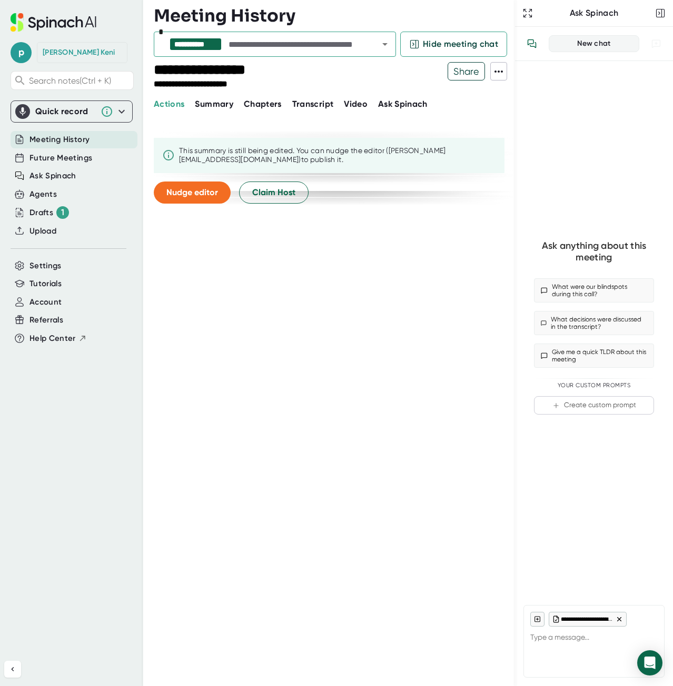
click at [216, 108] on span "Summary" at bounding box center [214, 104] width 38 height 10
click at [267, 103] on span "Chapters" at bounding box center [263, 104] width 38 height 10
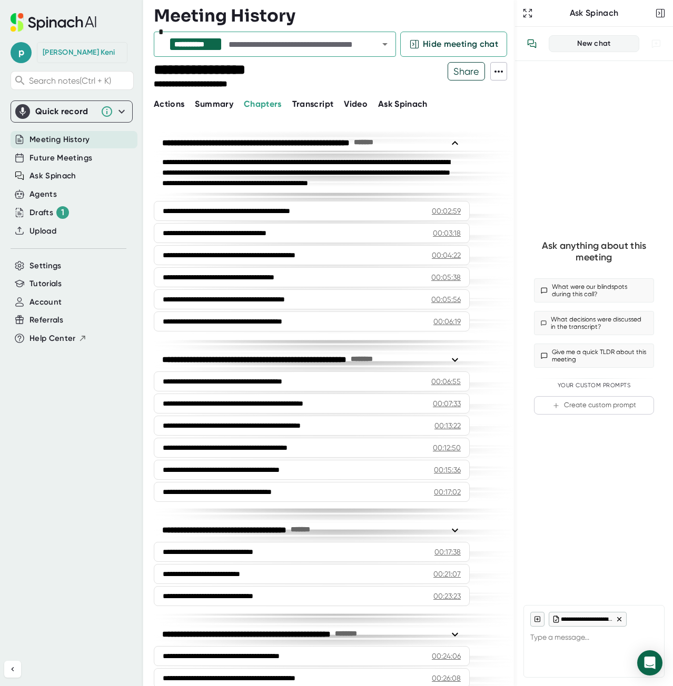
click at [167, 106] on span "Actions" at bounding box center [169, 104] width 31 height 10
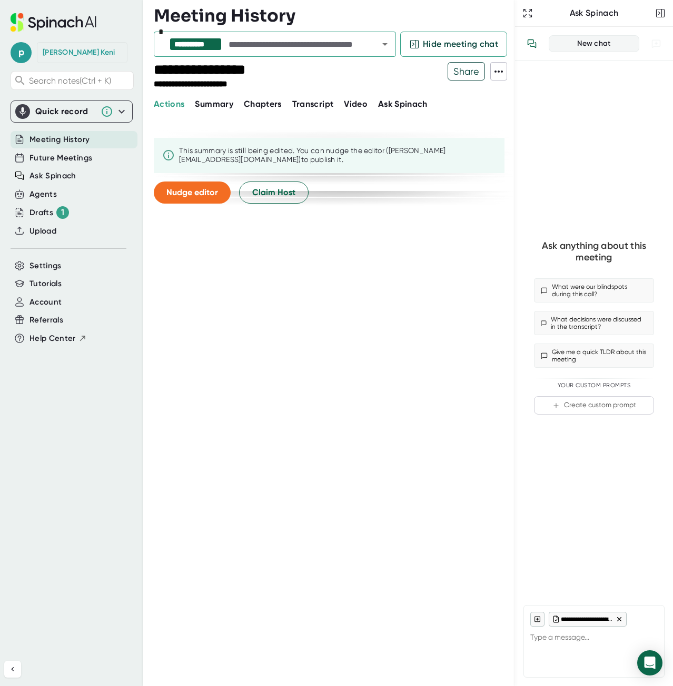
click at [502, 68] on icon at bounding box center [498, 71] width 13 height 13
click at [434, 231] on div at bounding box center [336, 343] width 673 height 686
click at [259, 48] on input "text" at bounding box center [293, 44] width 135 height 15
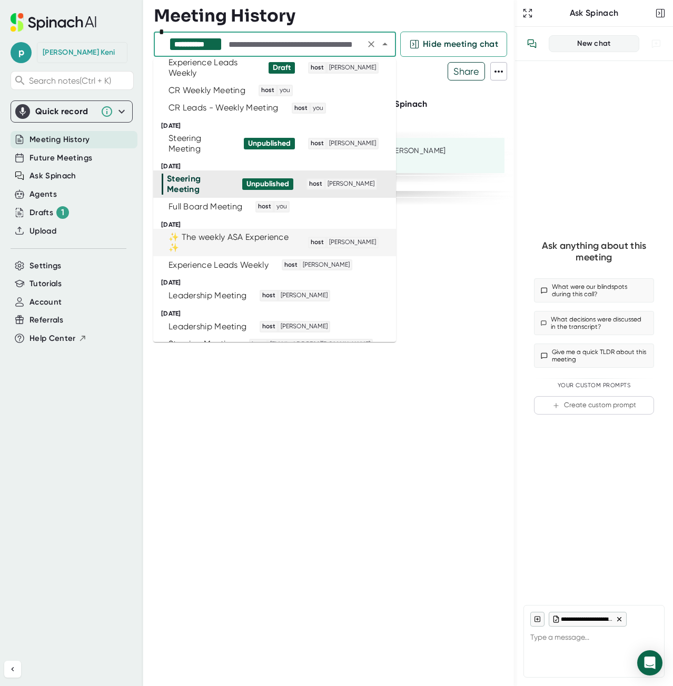
scroll to position [12, 0]
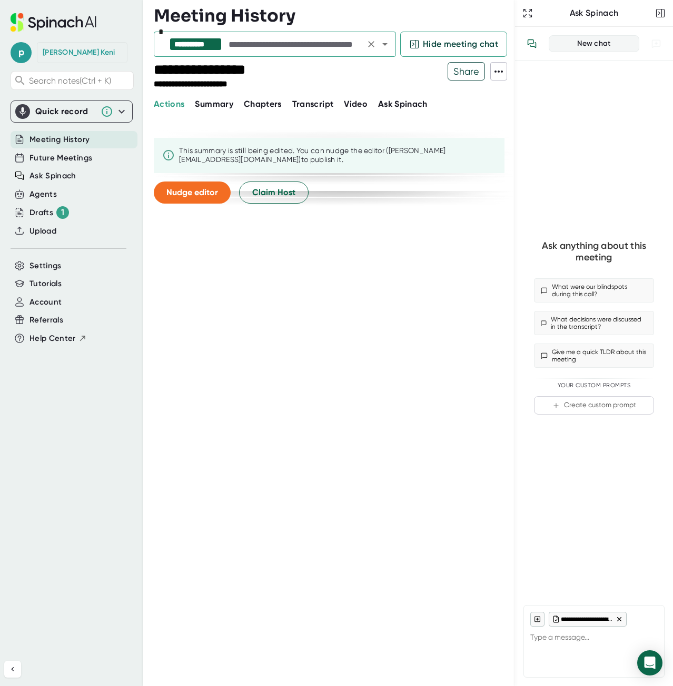
click at [375, 41] on icon "Clear" at bounding box center [371, 44] width 11 height 11
click at [384, 45] on icon "Open" at bounding box center [384, 44] width 13 height 13
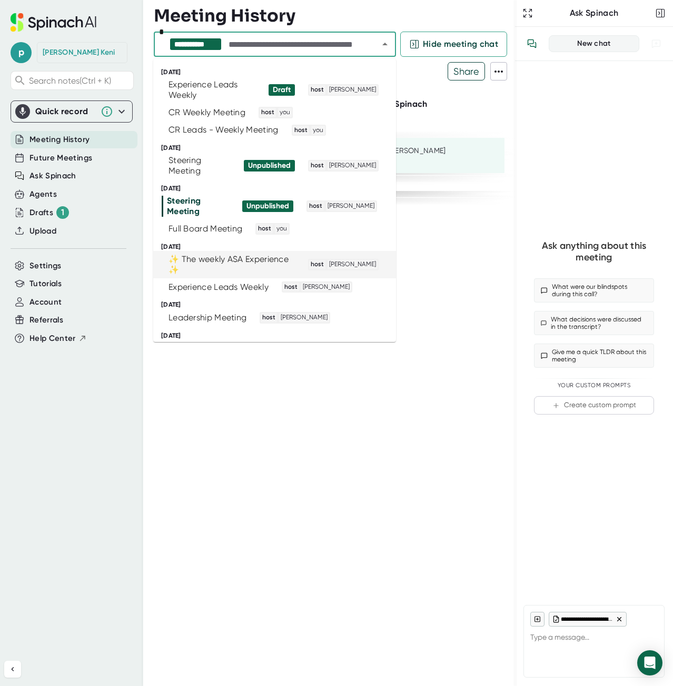
click at [205, 264] on div "✨️ The weekly ASA Experience ✨️" at bounding box center [231, 264] width 126 height 21
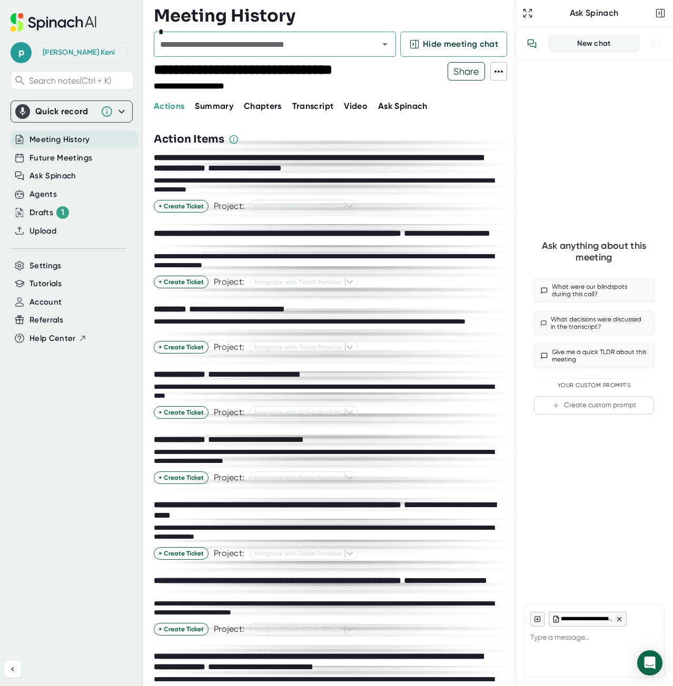
click at [221, 111] on span "Summary" at bounding box center [214, 106] width 38 height 10
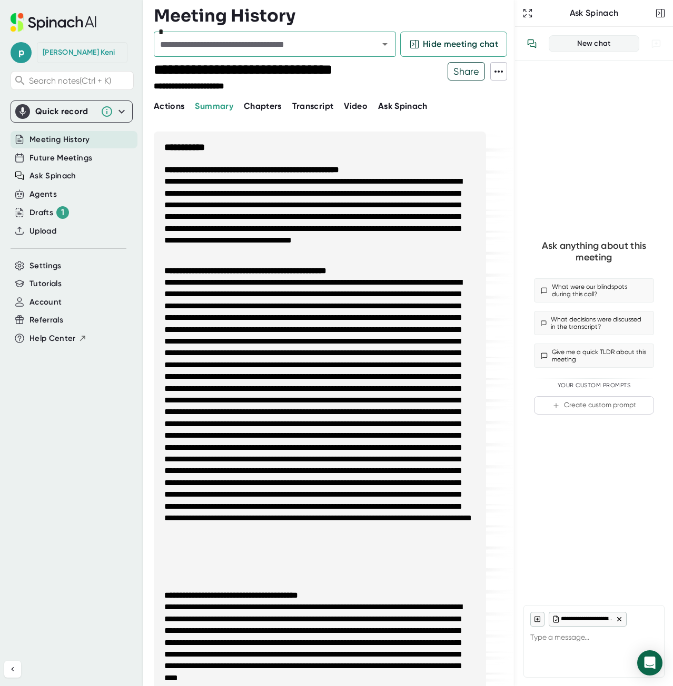
click at [270, 113] on div "**********" at bounding box center [334, 343] width 361 height 686
click at [269, 112] on button "Chapters" at bounding box center [263, 106] width 38 height 13
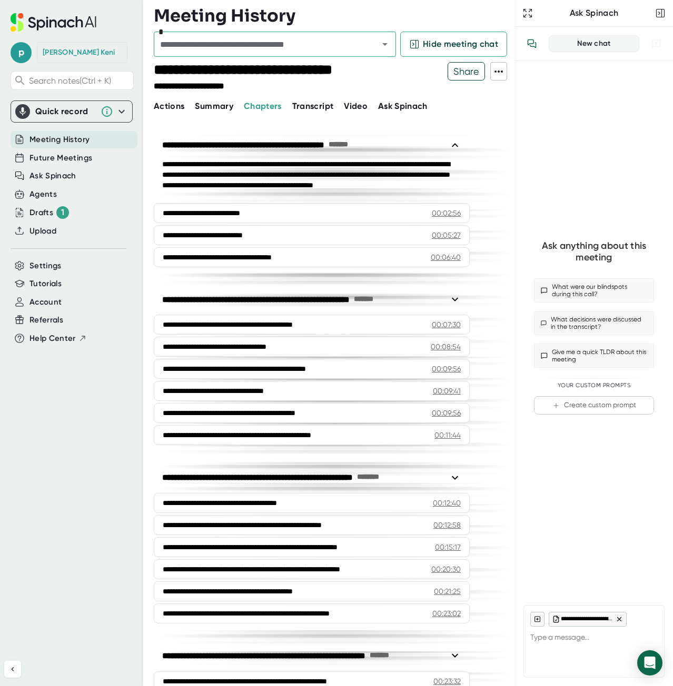
click at [318, 108] on span "Transcript" at bounding box center [313, 106] width 42 height 10
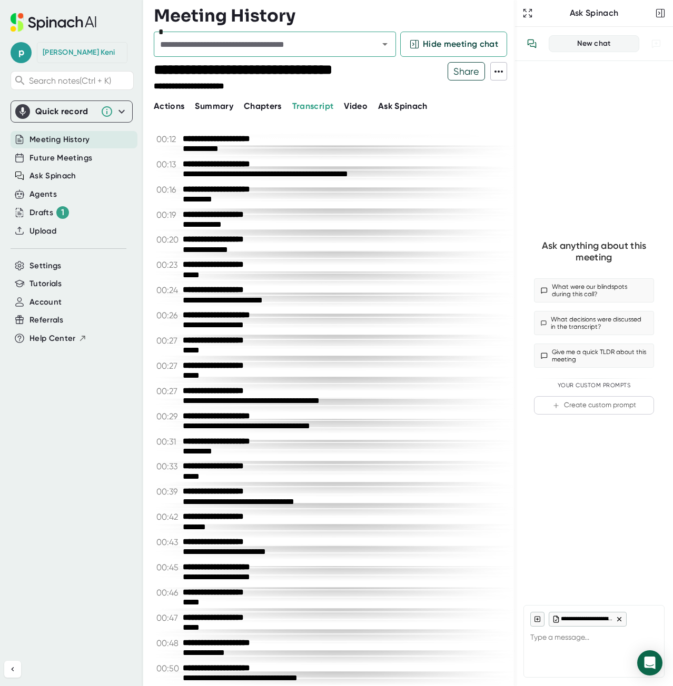
click at [350, 103] on span "Video" at bounding box center [356, 106] width 24 height 10
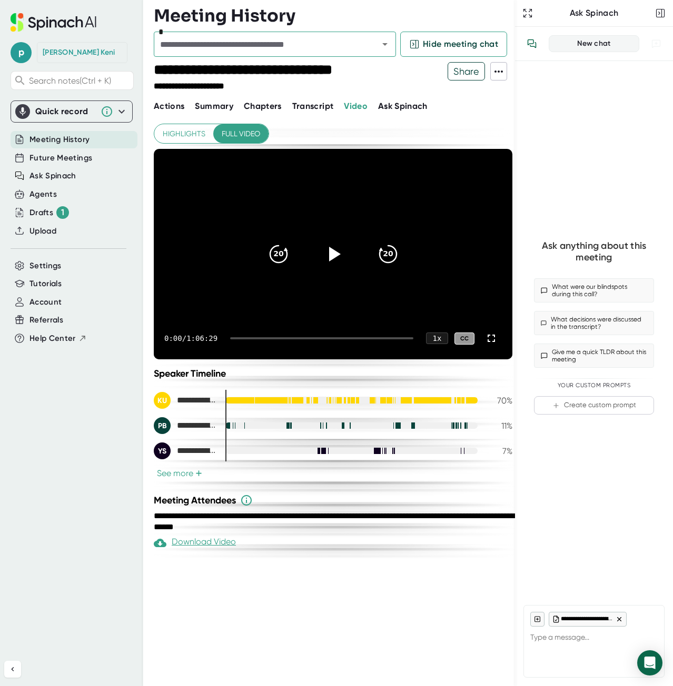
click at [178, 105] on span "Actions" at bounding box center [169, 106] width 31 height 10
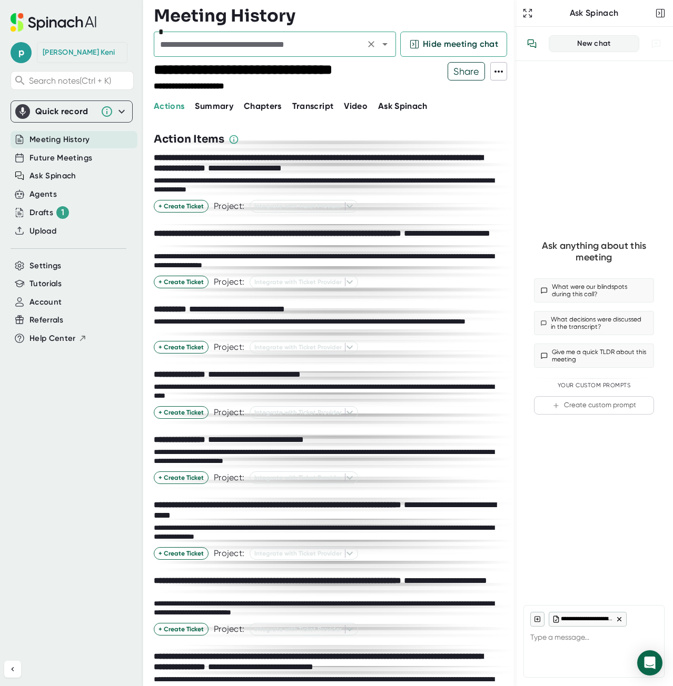
click at [232, 46] on input "text" at bounding box center [259, 44] width 205 height 15
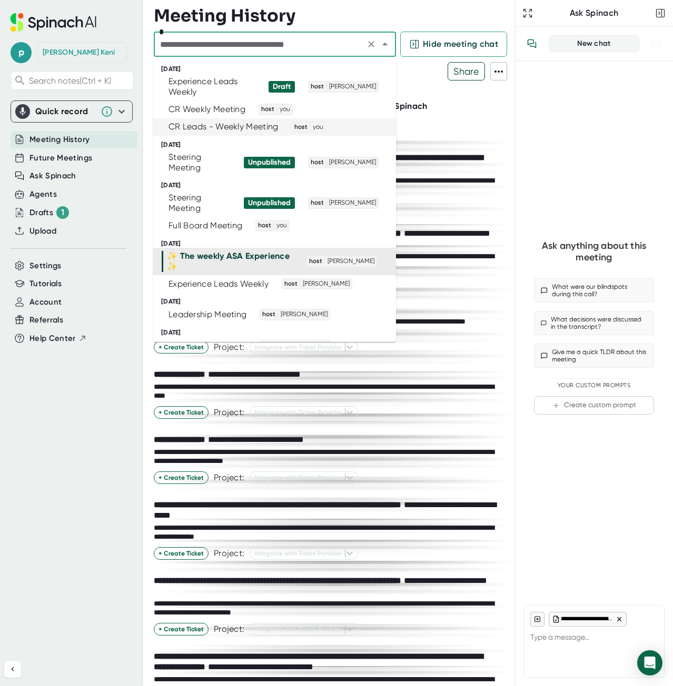
scroll to position [4, 0]
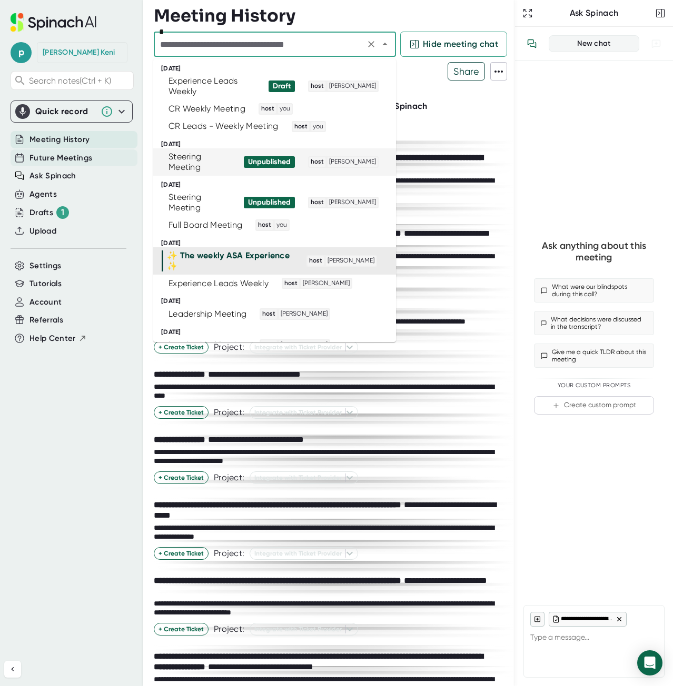
click at [57, 160] on span "Future Meetings" at bounding box center [60, 158] width 63 height 12
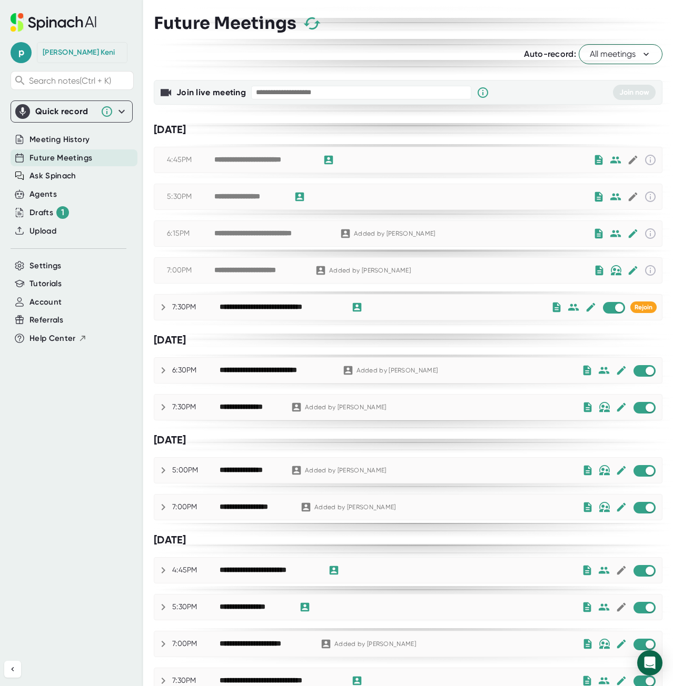
click at [164, 305] on icon at bounding box center [164, 307] width 4 height 6
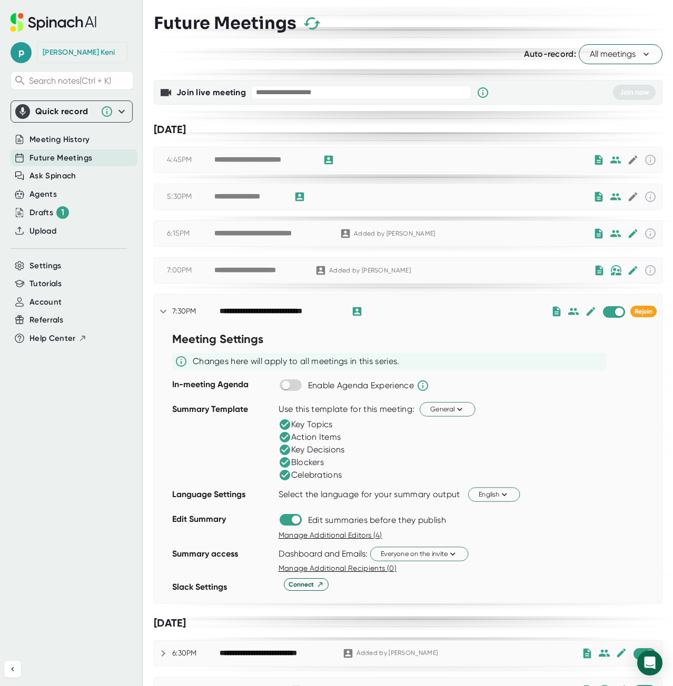
click at [166, 308] on icon at bounding box center [163, 311] width 13 height 13
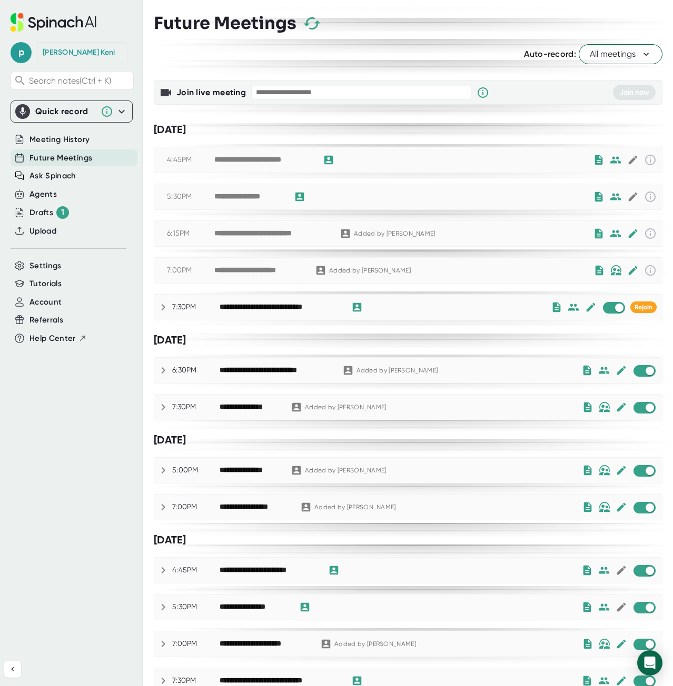
click at [166, 372] on icon at bounding box center [163, 370] width 13 height 13
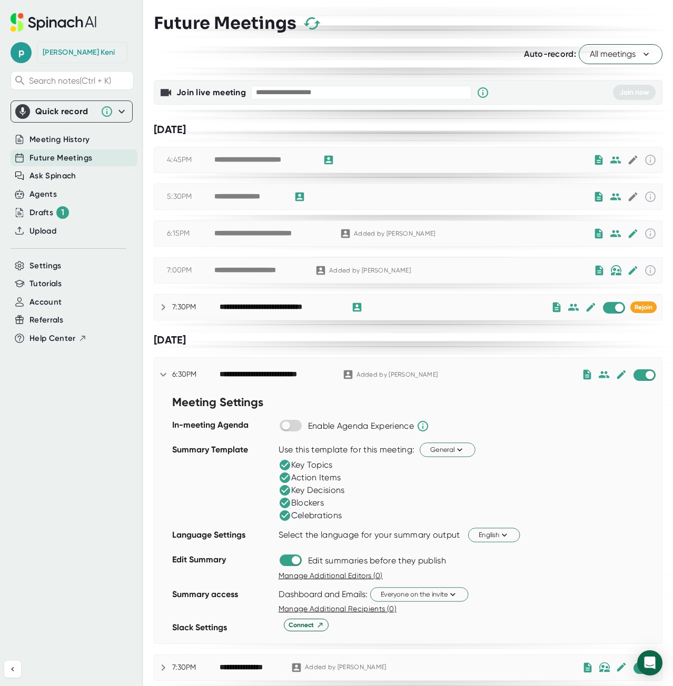
click at [166, 372] on icon at bounding box center [163, 374] width 13 height 13
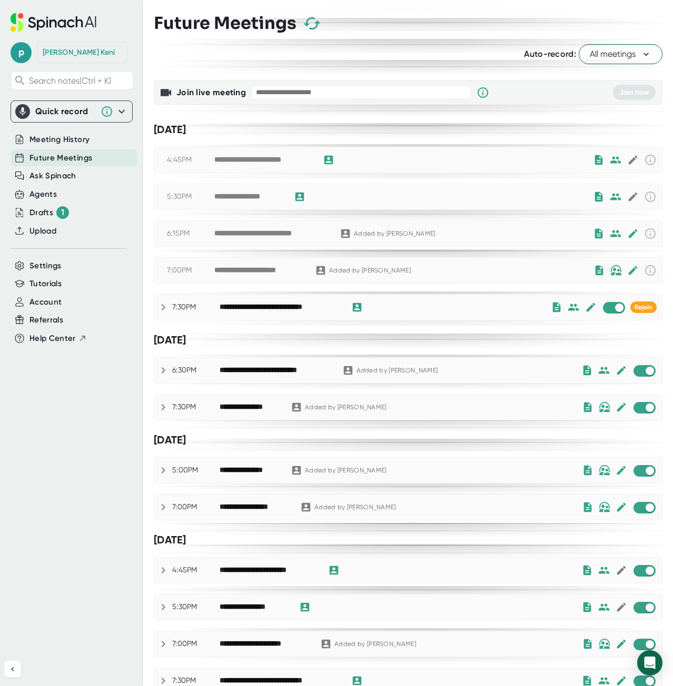
click at [163, 406] on icon at bounding box center [164, 407] width 4 height 6
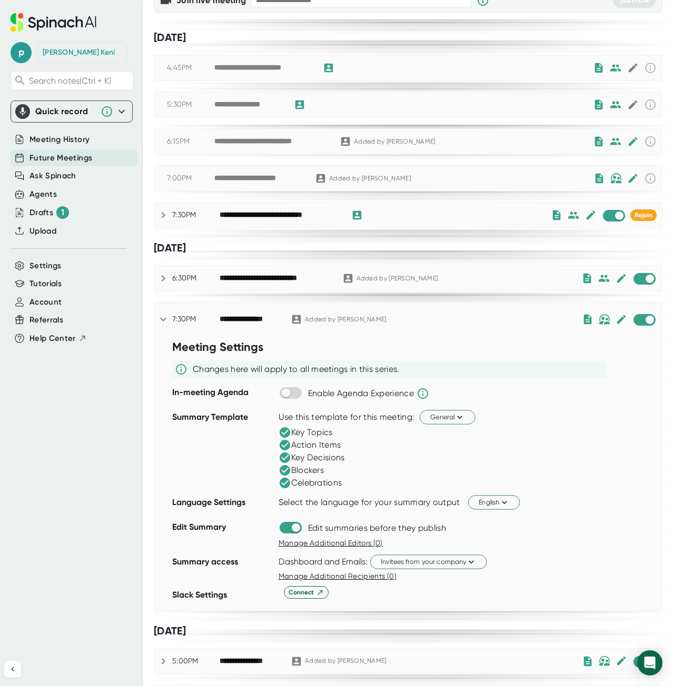
scroll to position [142, 0]
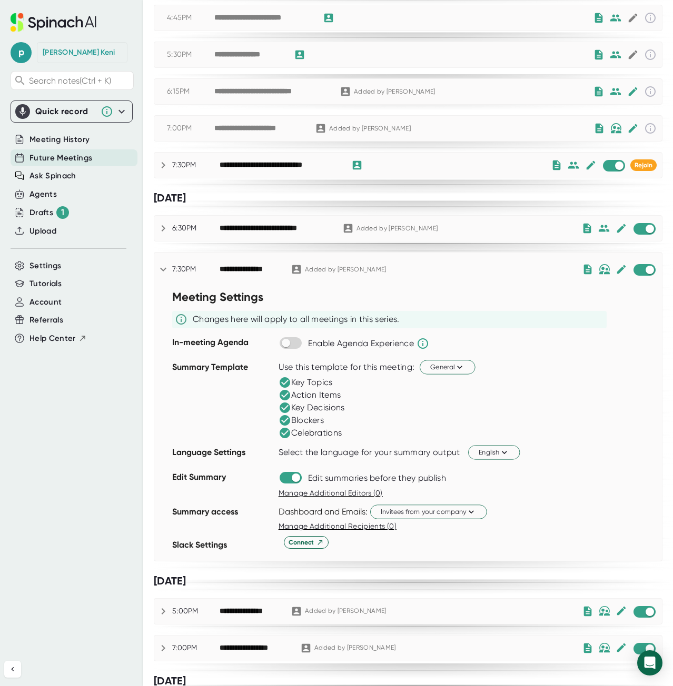
click at [165, 268] on icon at bounding box center [163, 270] width 6 height 4
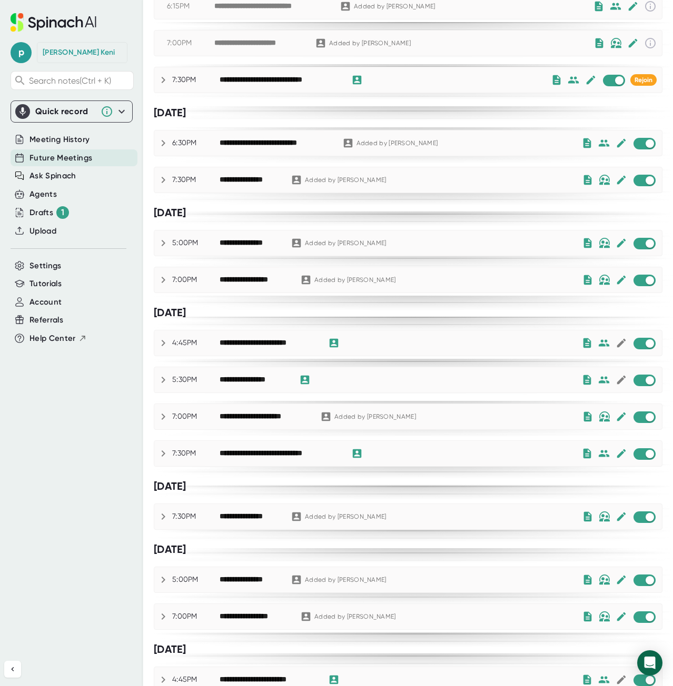
scroll to position [320, 0]
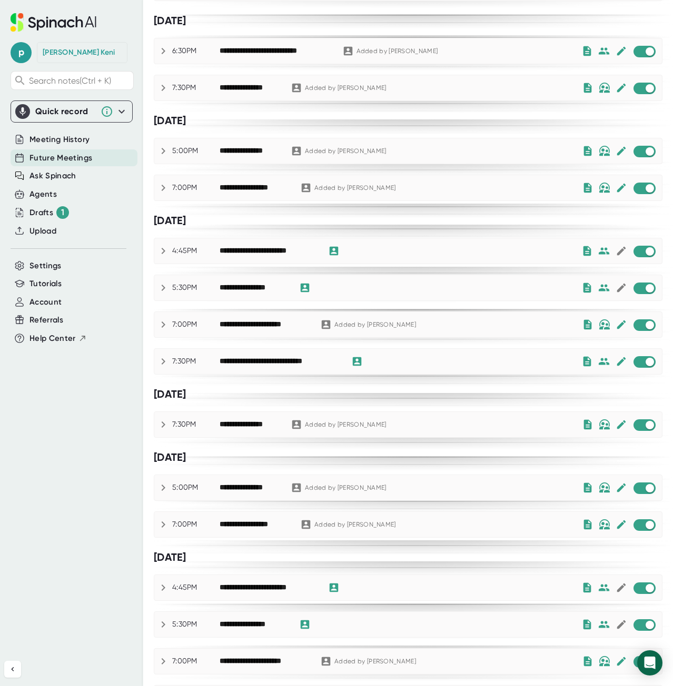
click at [164, 422] on icon at bounding box center [163, 424] width 13 height 13
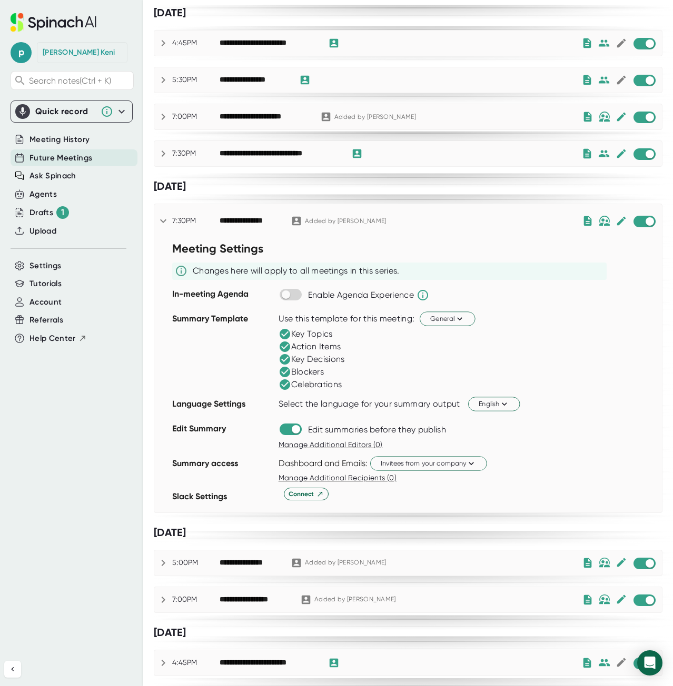
scroll to position [529, 0]
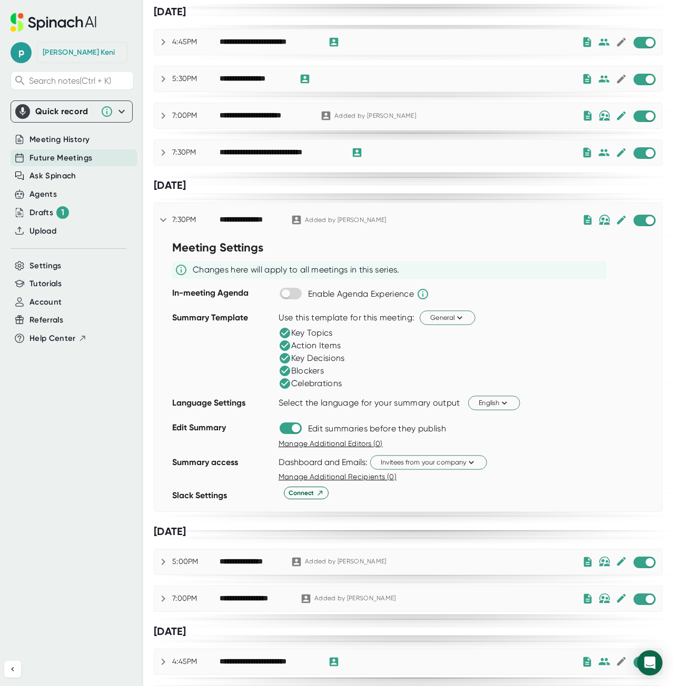
click at [163, 214] on icon at bounding box center [163, 220] width 13 height 13
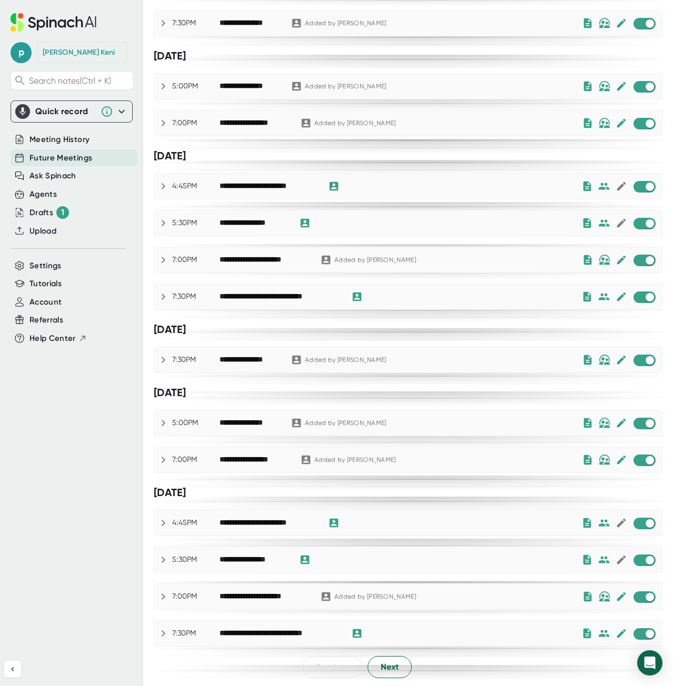
scroll to position [376, 0]
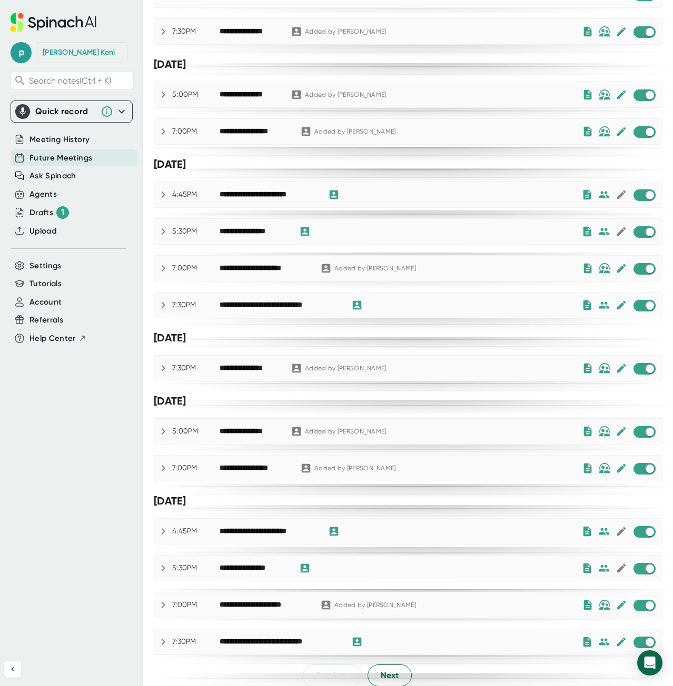
click at [162, 299] on icon at bounding box center [163, 305] width 13 height 13
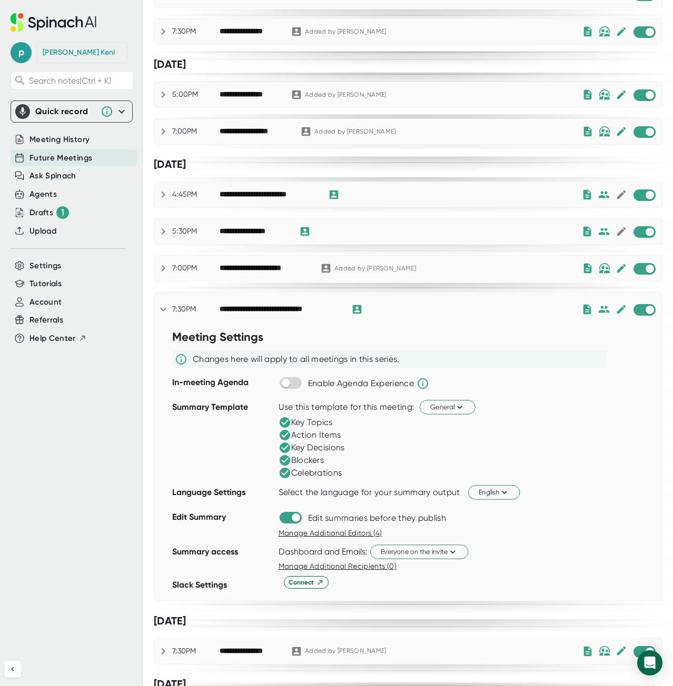
click at [162, 264] on icon at bounding box center [163, 268] width 13 height 13
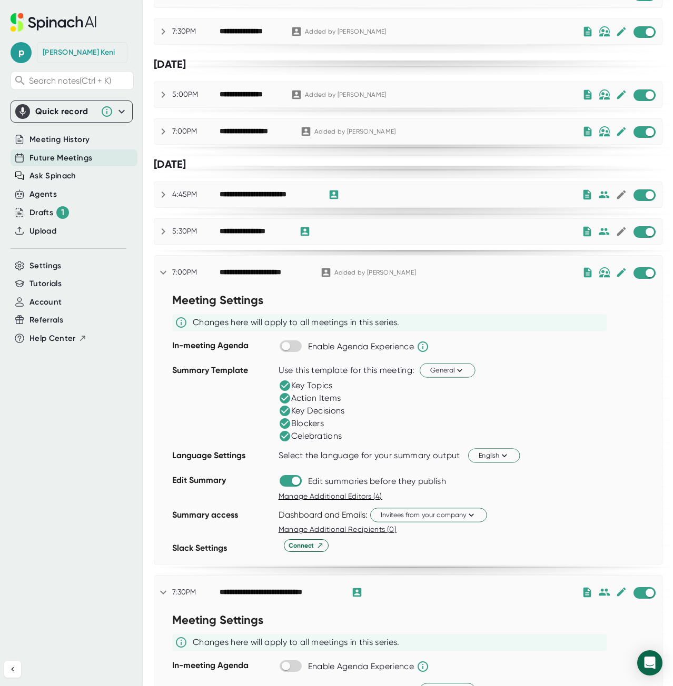
click at [162, 266] on icon at bounding box center [163, 272] width 13 height 13
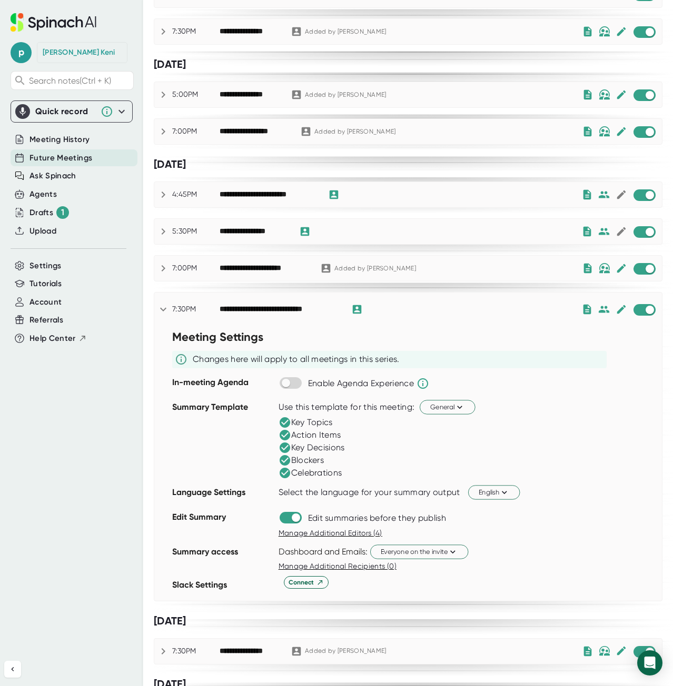
click at [162, 303] on icon at bounding box center [163, 309] width 13 height 13
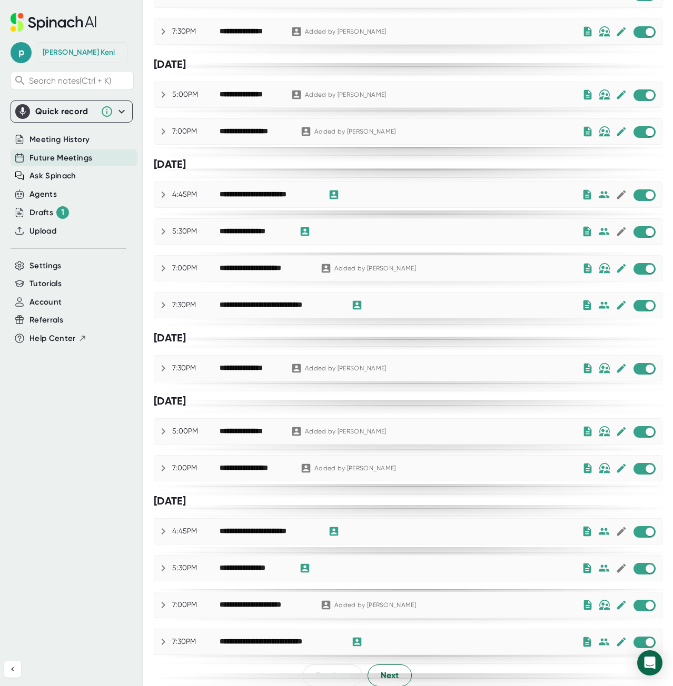
click at [161, 362] on icon at bounding box center [163, 368] width 13 height 13
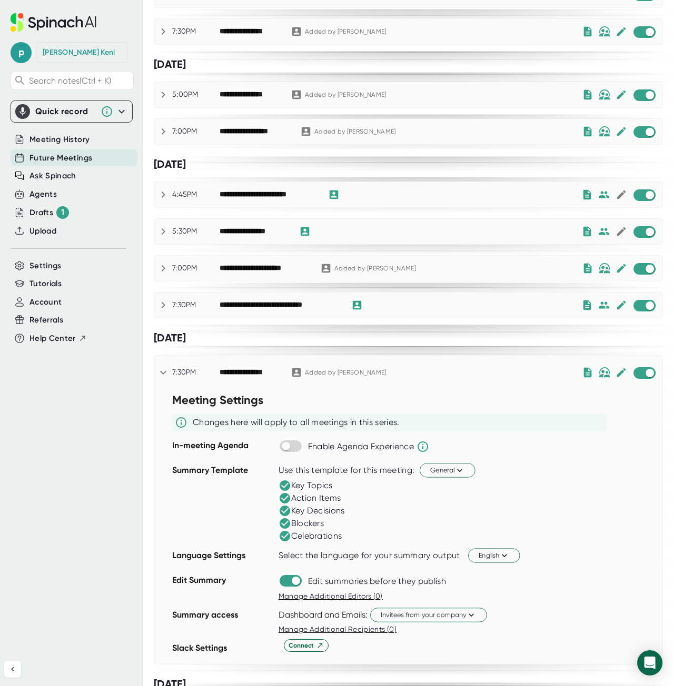
click at [161, 366] on icon at bounding box center [163, 372] width 13 height 13
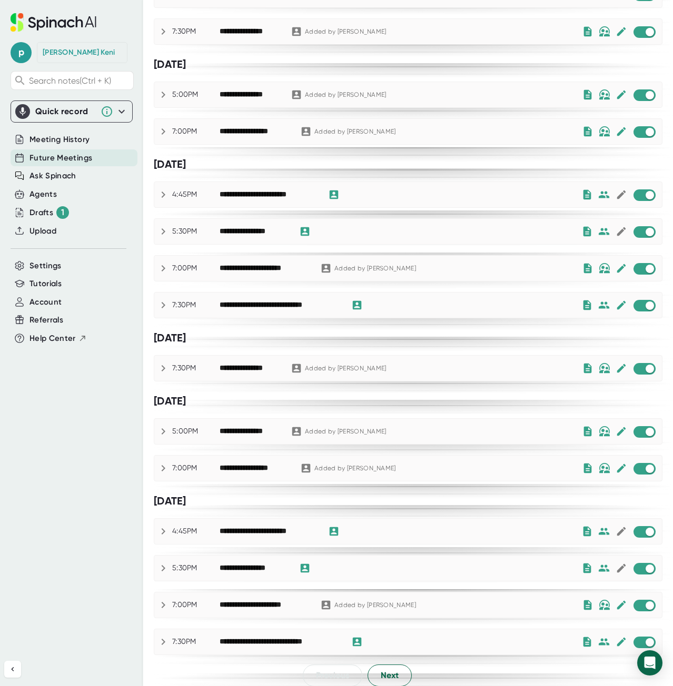
click at [161, 366] on icon at bounding box center [163, 368] width 13 height 13
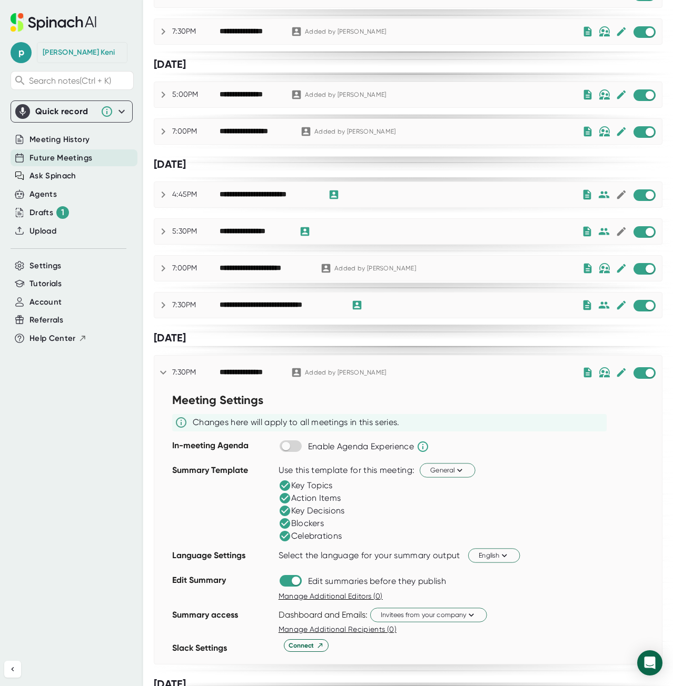
click at [161, 371] on icon at bounding box center [163, 373] width 6 height 4
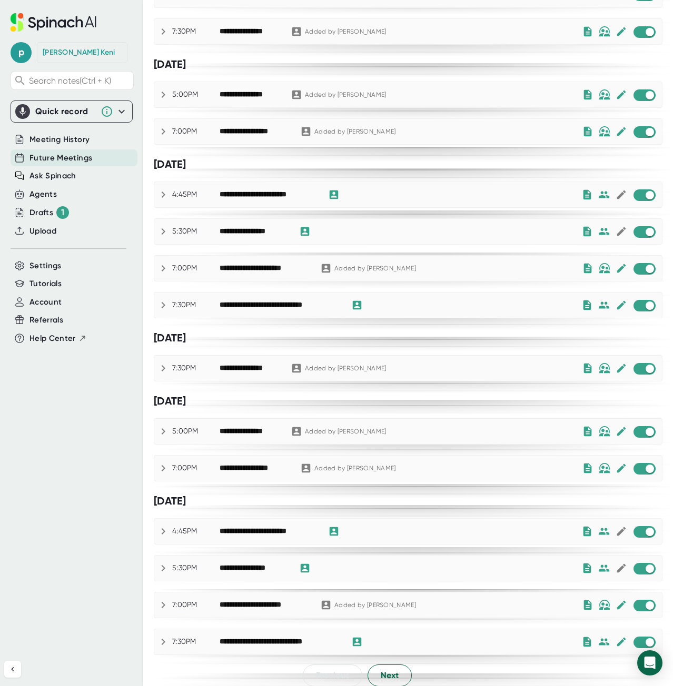
click at [165, 263] on icon at bounding box center [163, 268] width 13 height 13
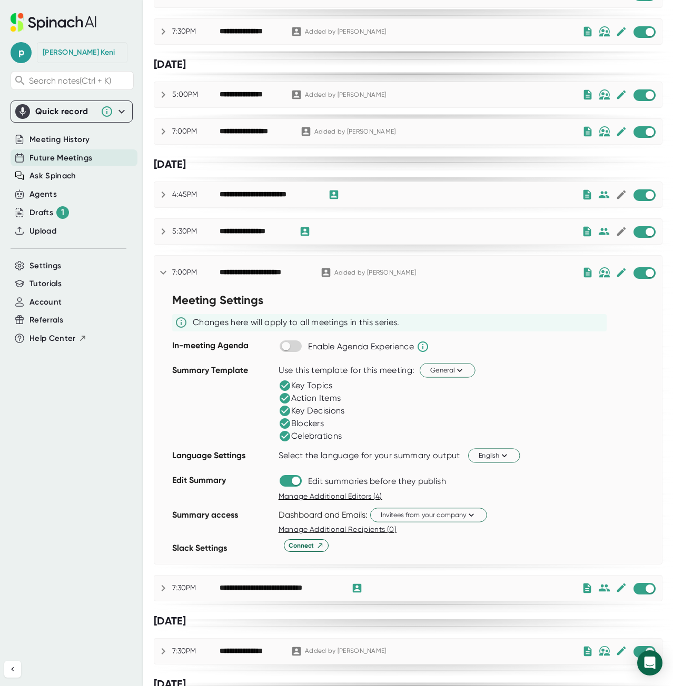
click at [163, 271] on icon at bounding box center [163, 273] width 6 height 4
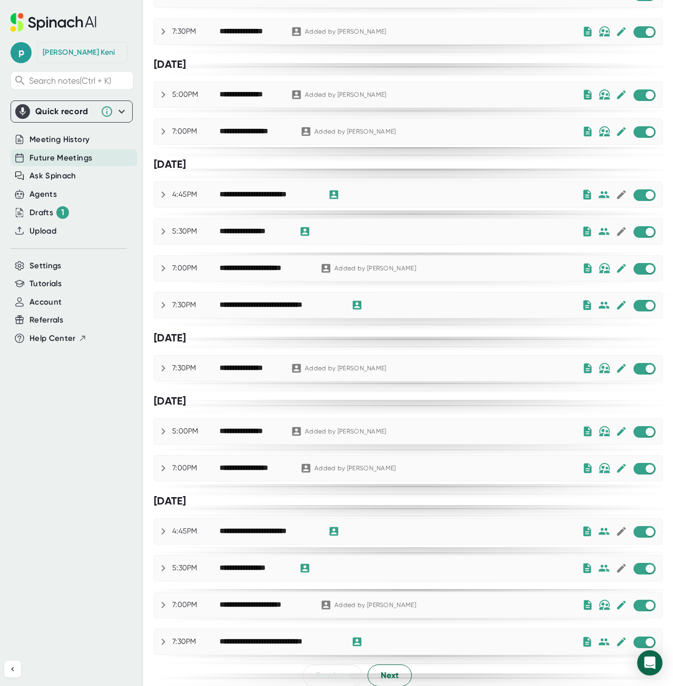
click at [164, 302] on icon at bounding box center [164, 305] width 4 height 6
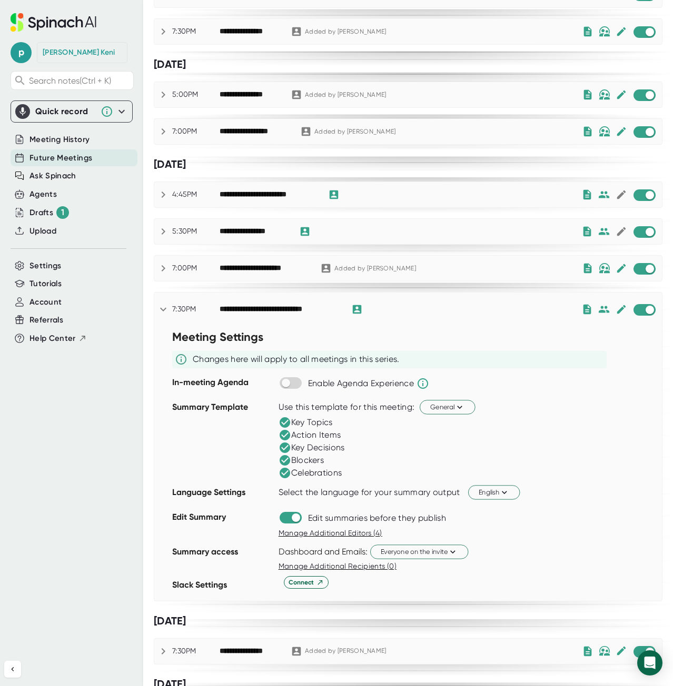
click at [164, 303] on icon at bounding box center [163, 309] width 13 height 13
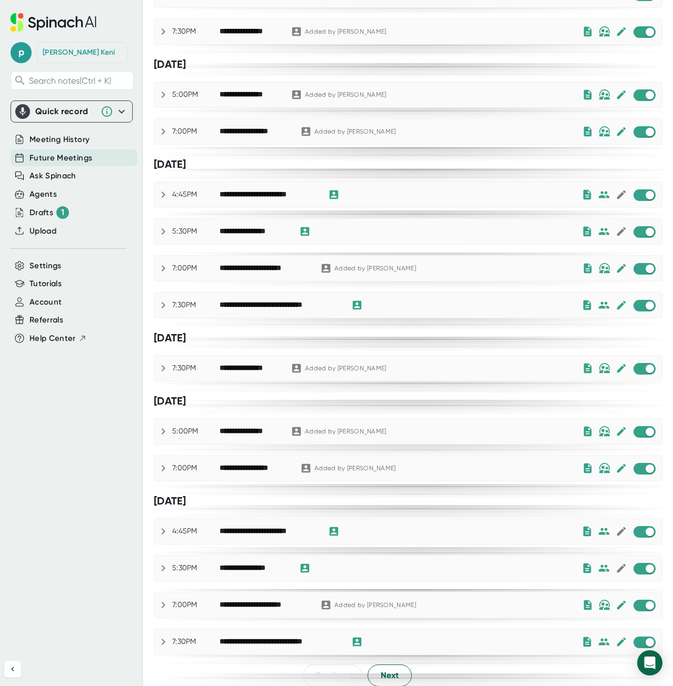
click at [162, 227] on icon at bounding box center [163, 231] width 13 height 13
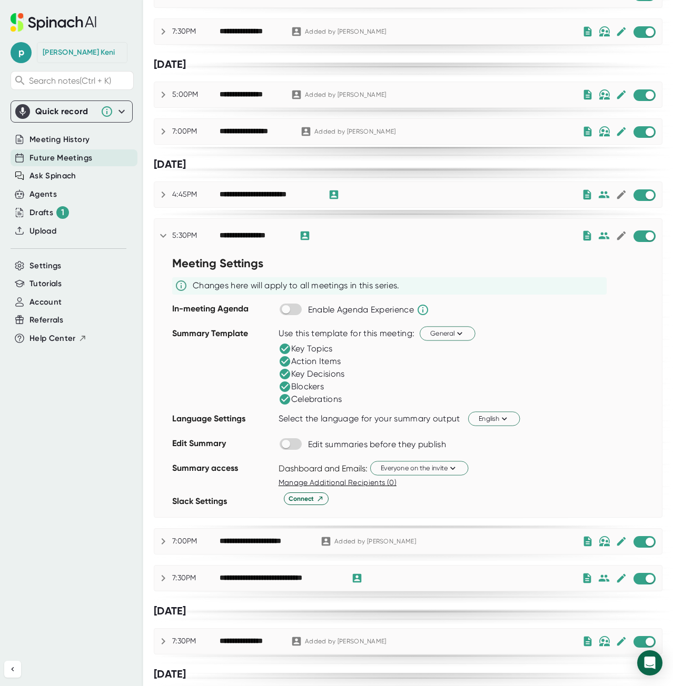
click at [162, 230] on icon at bounding box center [163, 236] width 13 height 13
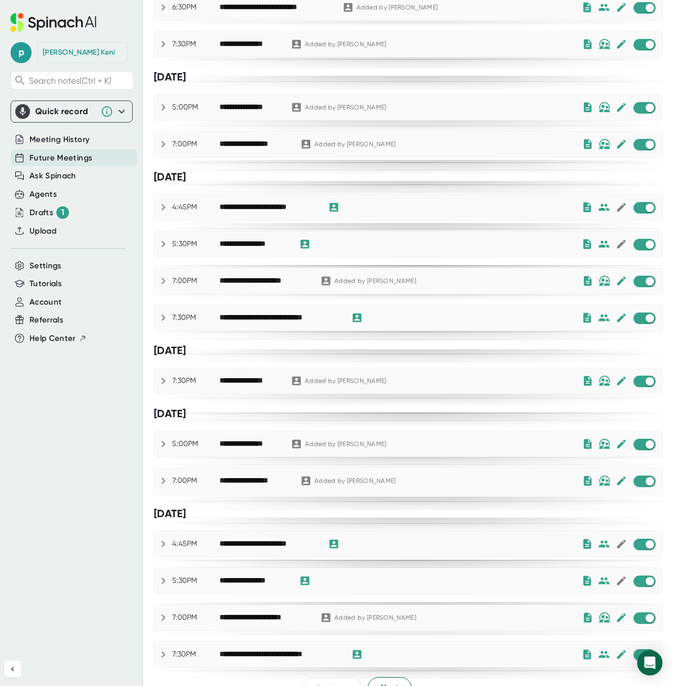
scroll to position [360, 0]
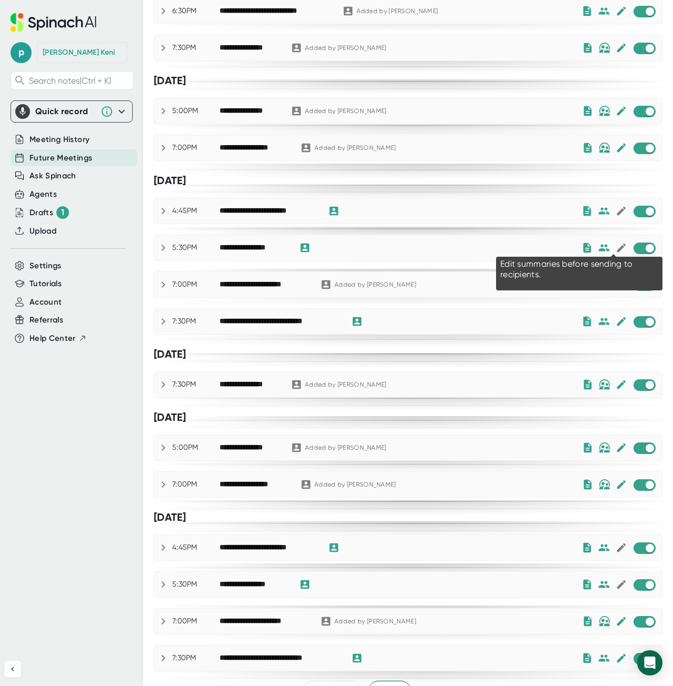
click at [616, 244] on icon at bounding box center [620, 248] width 9 height 9
checkbox input "true"
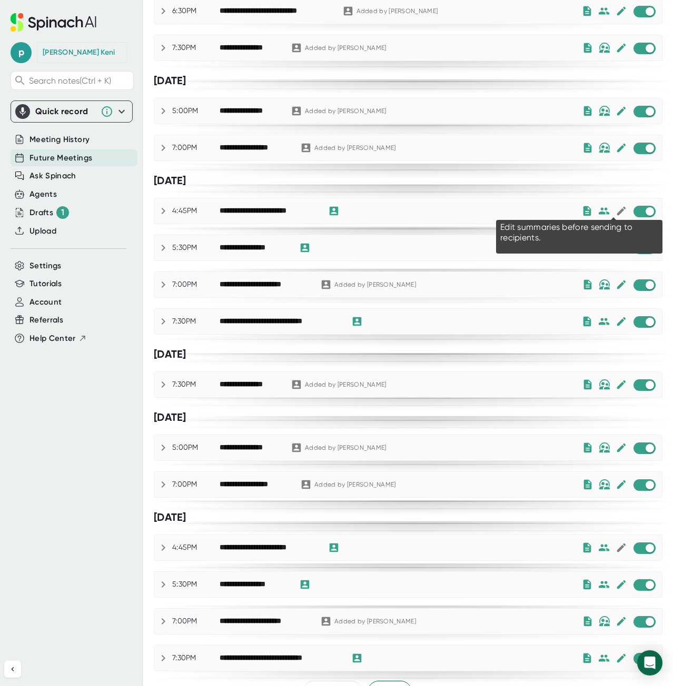
click at [616, 209] on icon at bounding box center [620, 211] width 9 height 9
checkbox input "true"
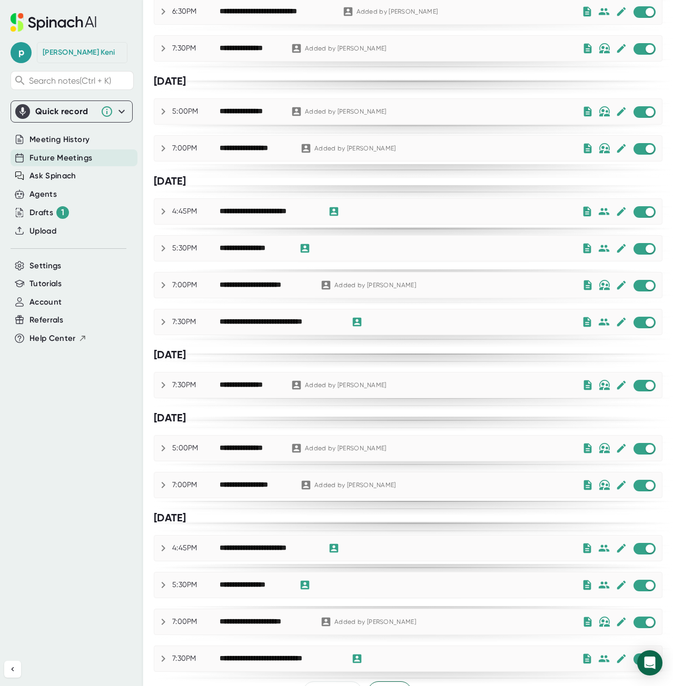
scroll to position [356, 0]
